Goal: Transaction & Acquisition: Purchase product/service

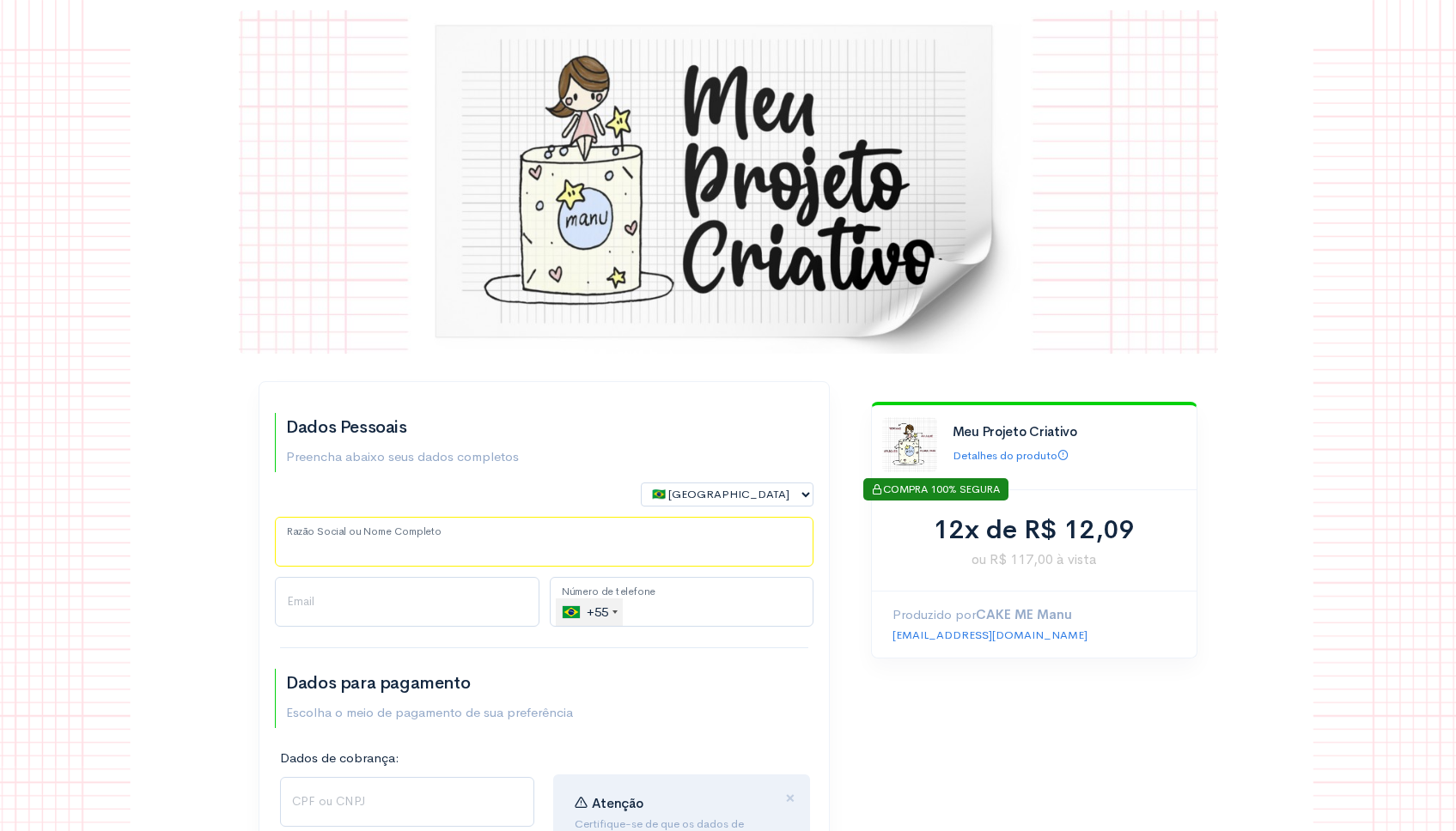
click at [351, 545] on input "Razão Social ou Nome Completo" at bounding box center [544, 542] width 539 height 50
type input "J"
type input "Jackson H"
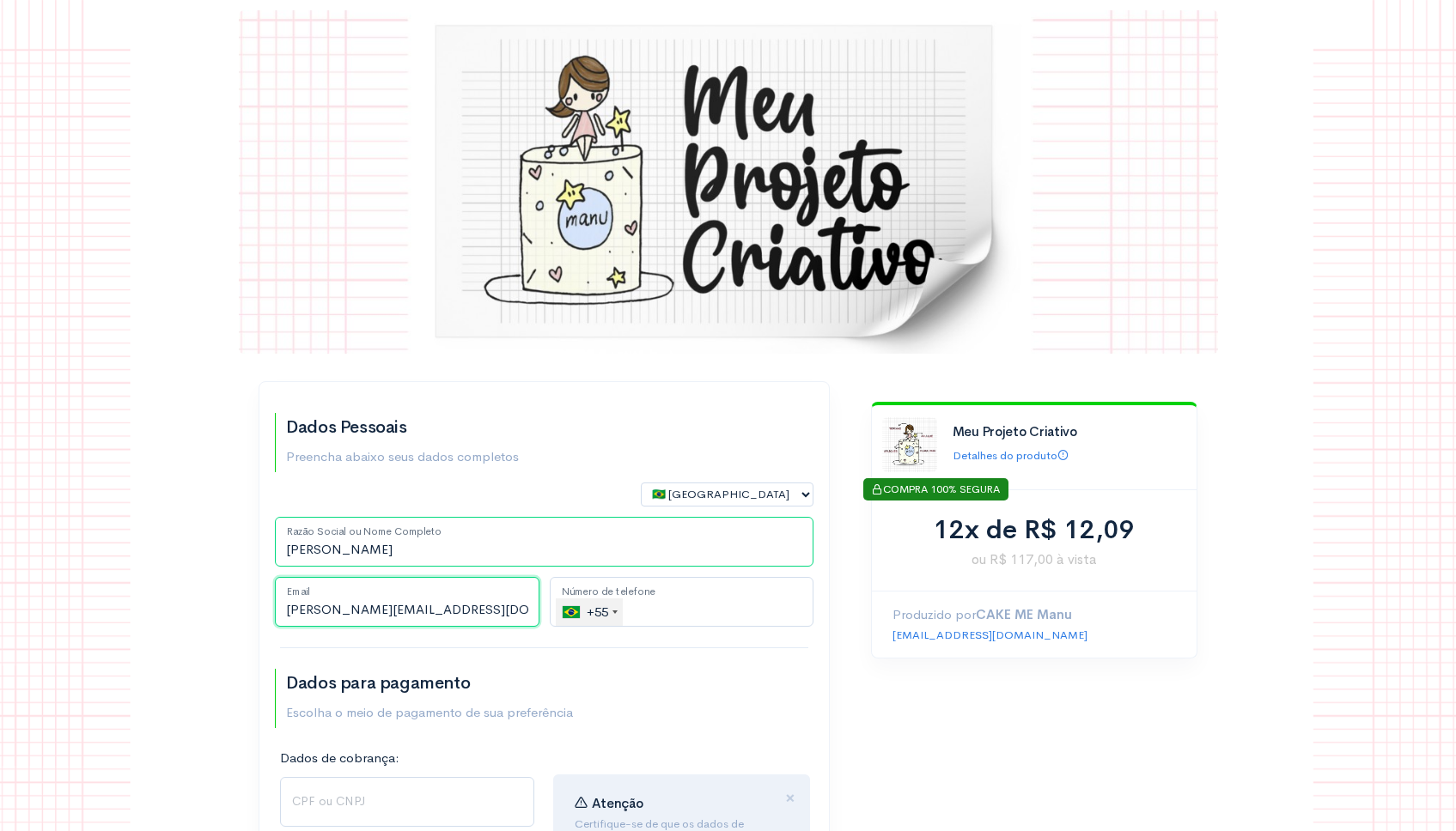
type input "jackson@creatorsland.com.br"
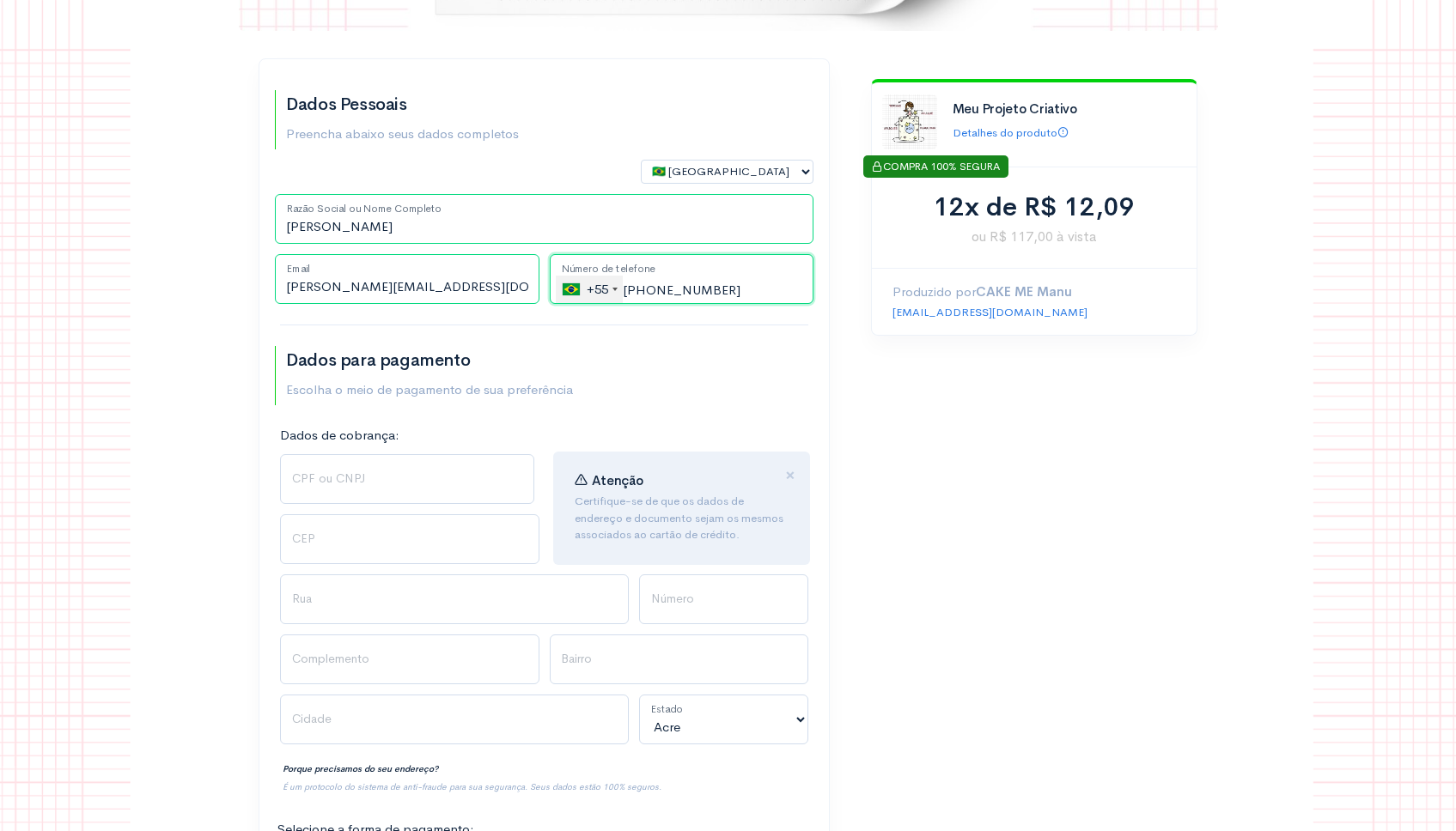
type input "(11) 94200-0000"
click at [351, 470] on input "CPF ou CNPJ" at bounding box center [407, 479] width 254 height 50
type input "229.946.348-80"
click at [352, 530] on input "CEP" at bounding box center [409, 539] width 259 height 50
type input "04543120"
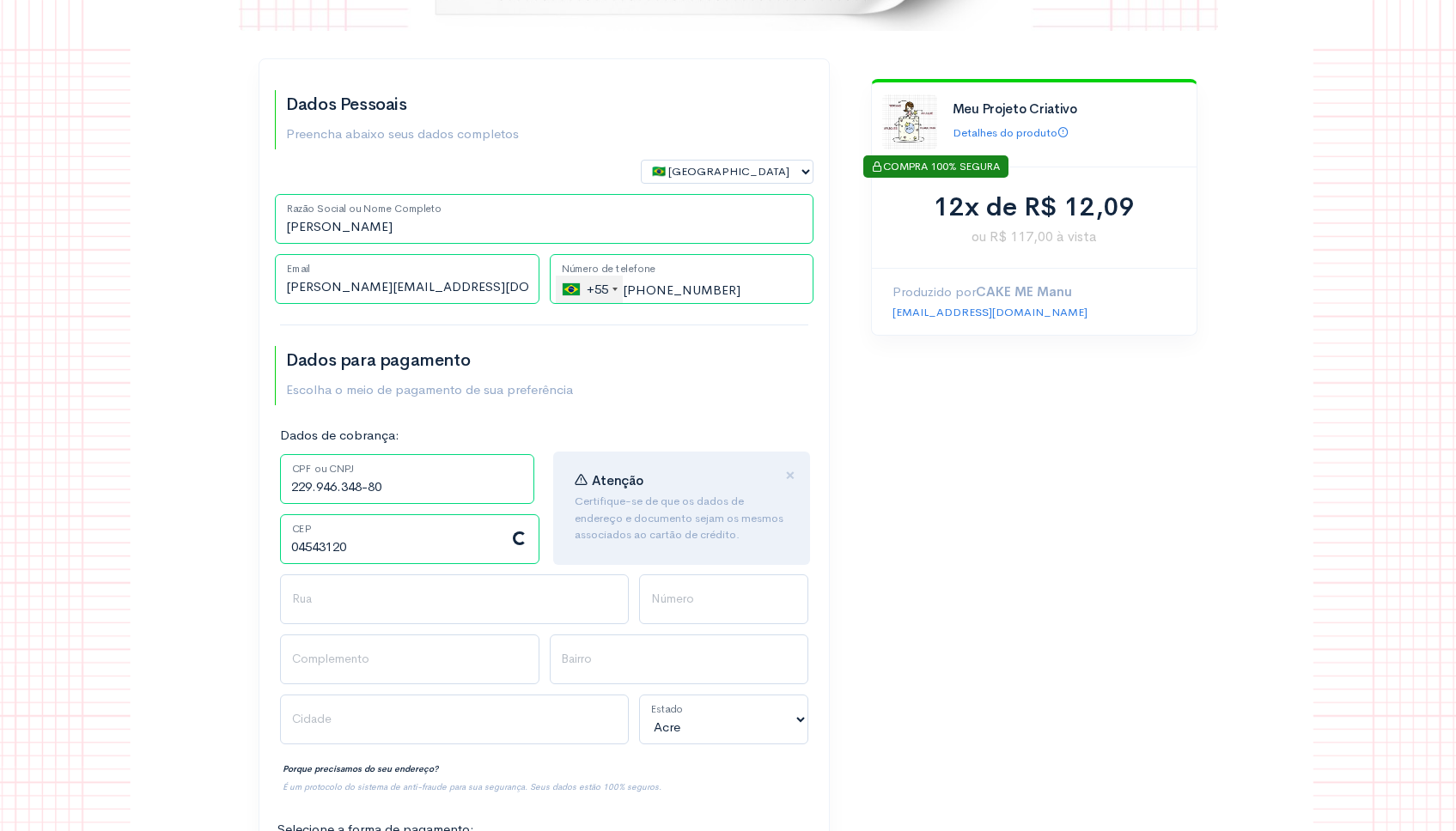
type input "Rua Doutor Eduardo de Souza Aranha"
type input "Vila Nova Conceição"
type input "[GEOGRAPHIC_DATA]"
select select "SP"
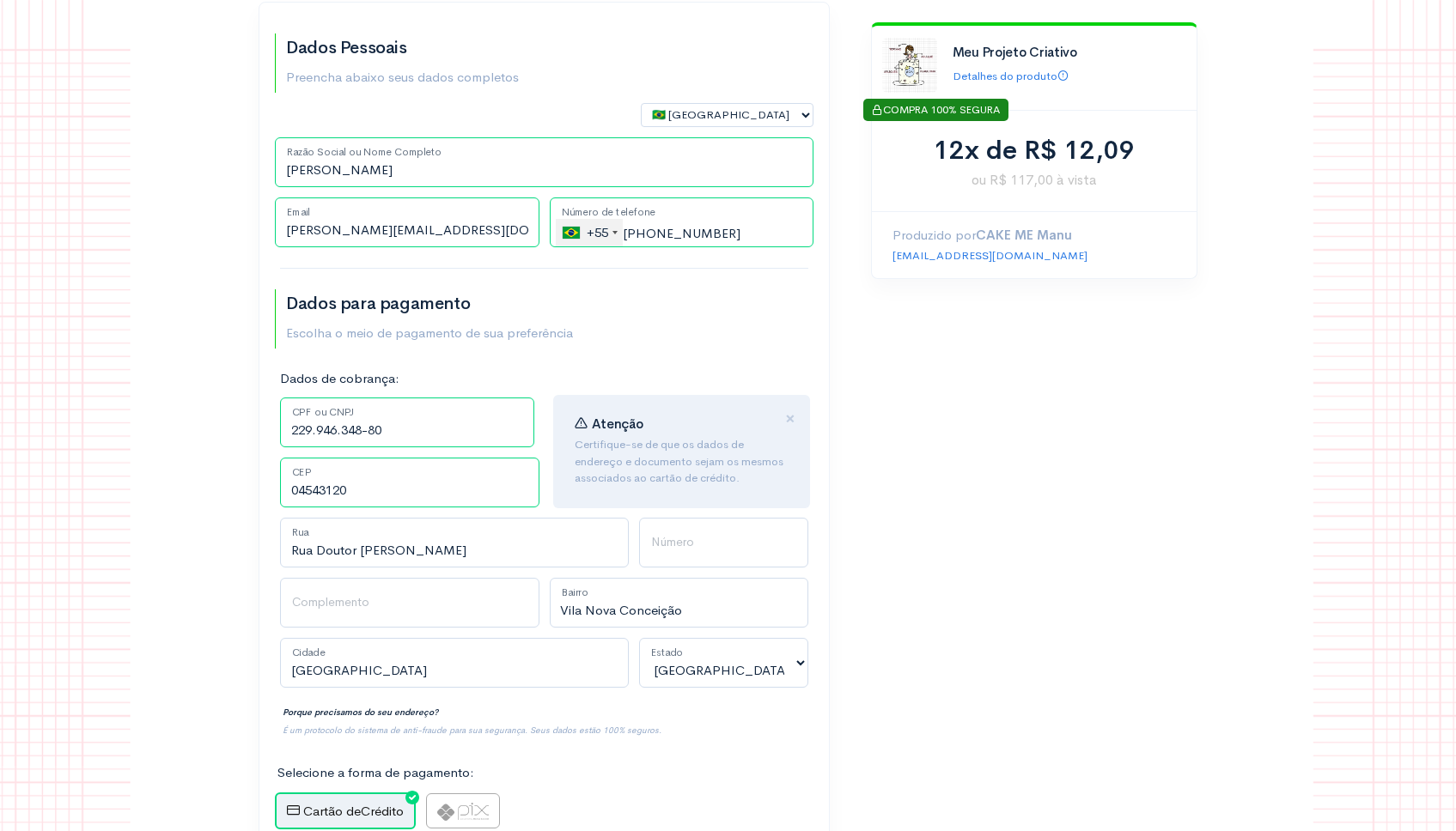
scroll to position [382, 0]
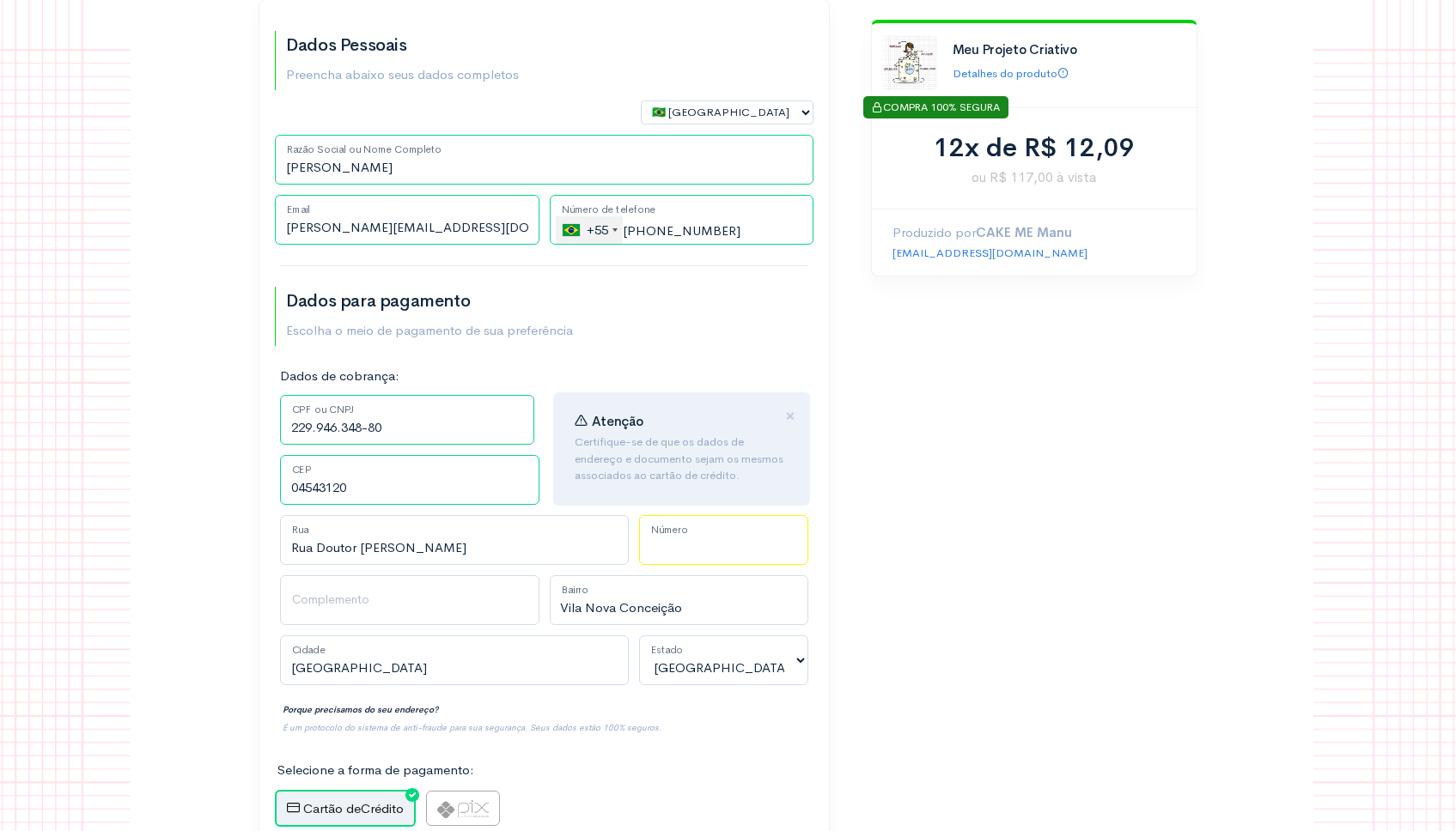
click at [727, 538] on input "Número" at bounding box center [724, 540] width 169 height 50
type input "121"
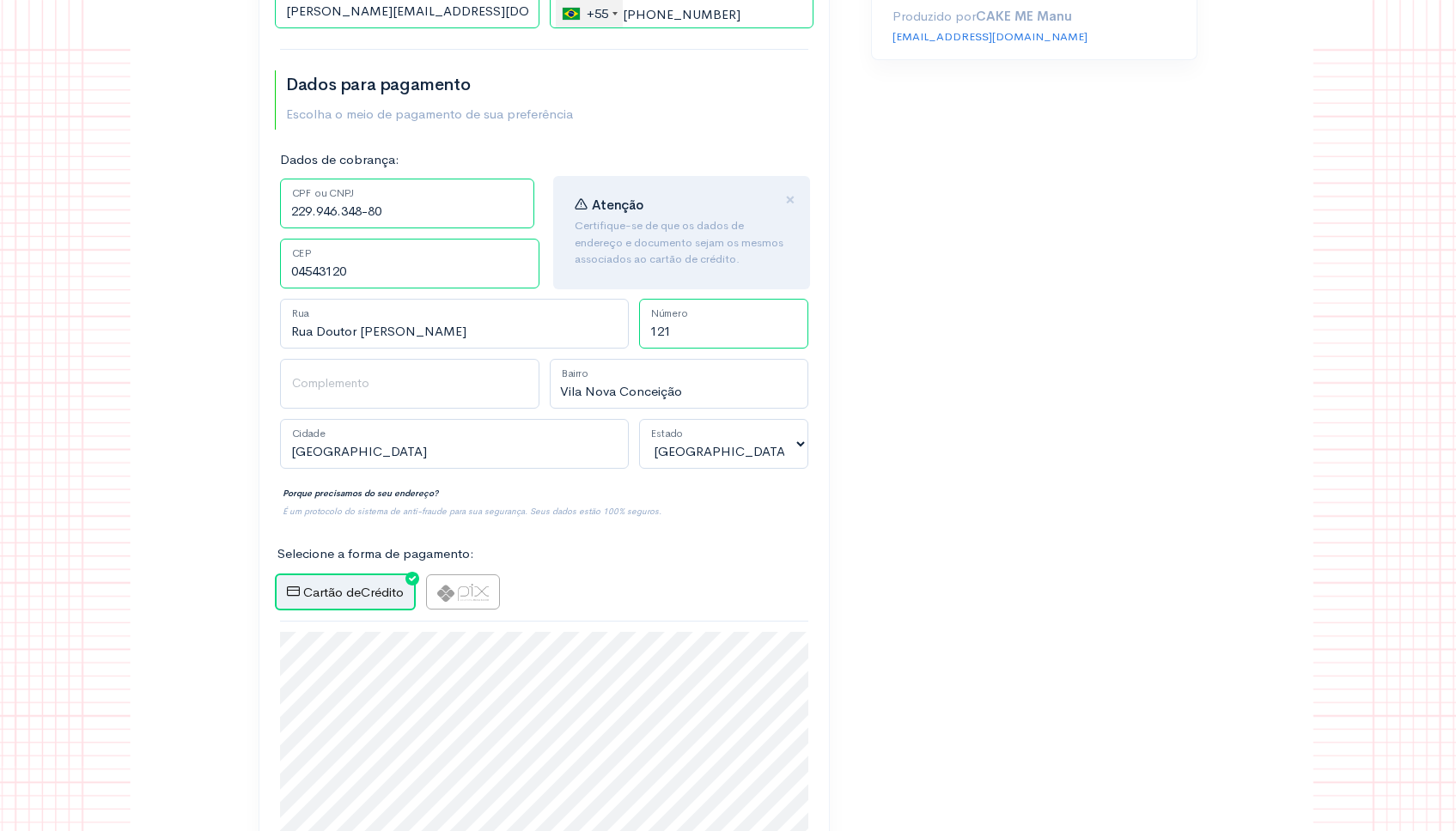
scroll to position [743, 0]
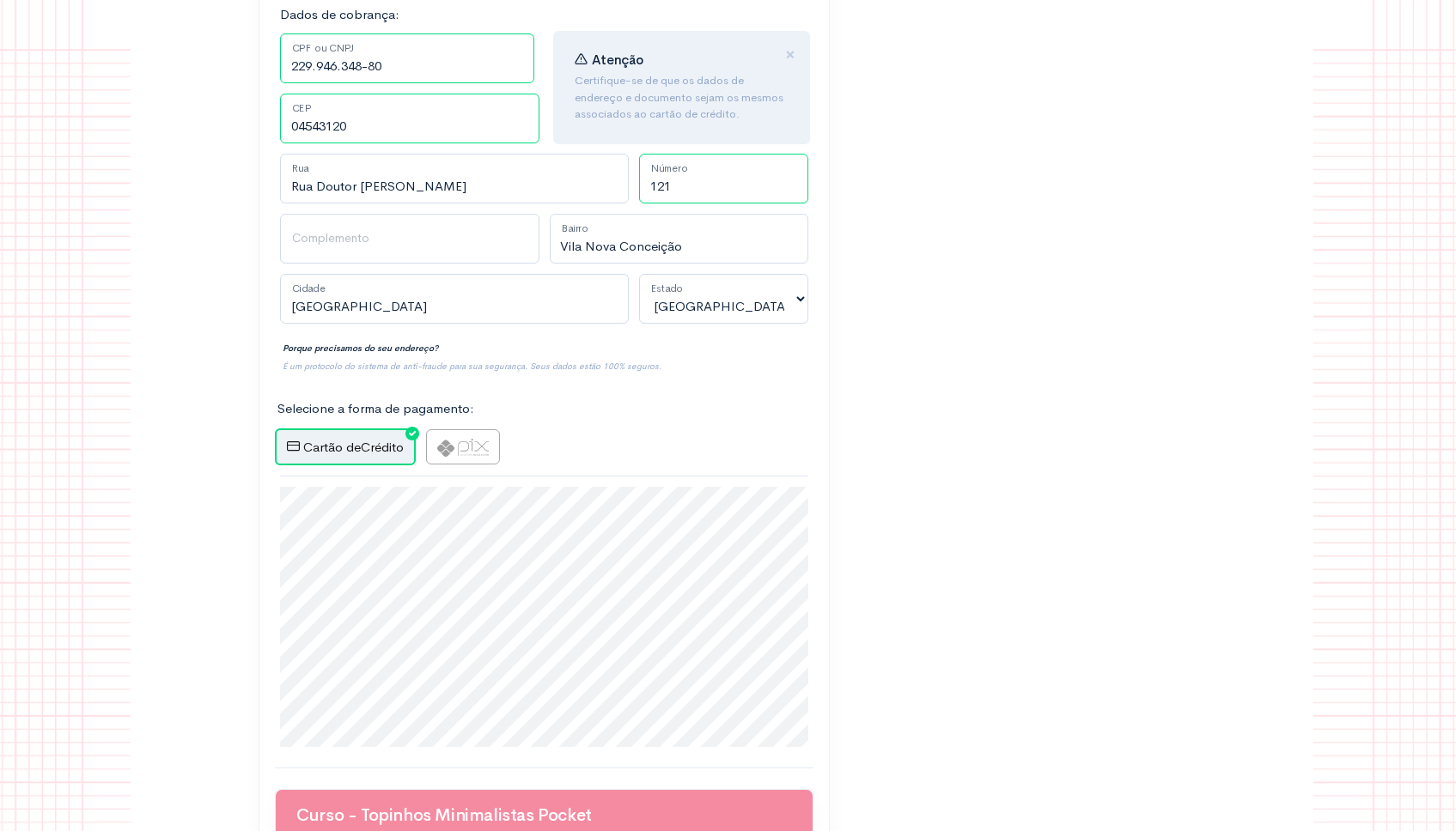
click at [463, 450] on img at bounding box center [463, 447] width 51 height 18
click at [437, 440] on input "radio" at bounding box center [430, 434] width 11 height 11
radio input "true"
type input "Gerar PIX"
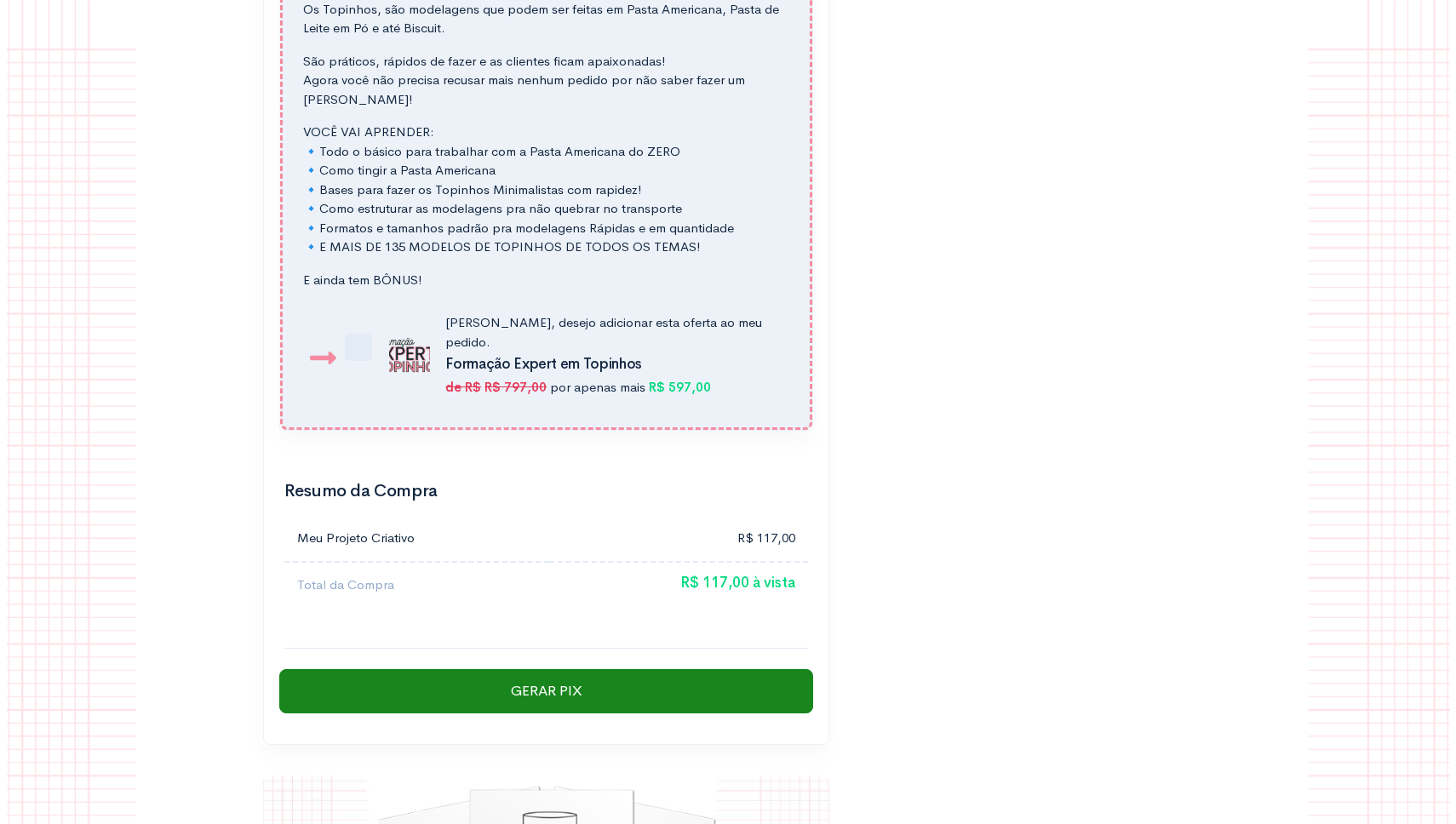
scroll to position [1949, 0]
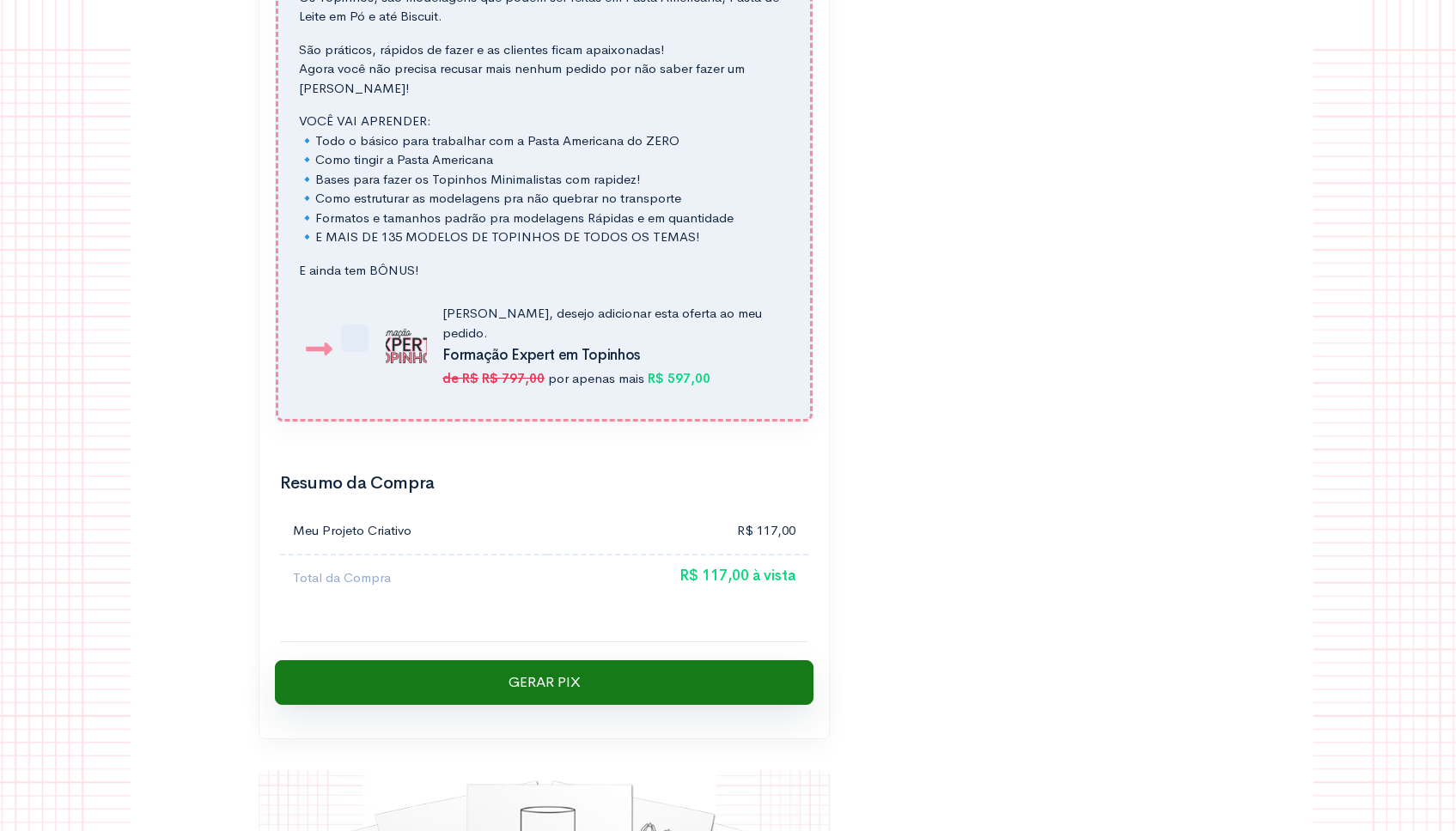
click at [561, 660] on input "Gerar PIX" at bounding box center [544, 681] width 539 height 44
